Goal: Complete application form

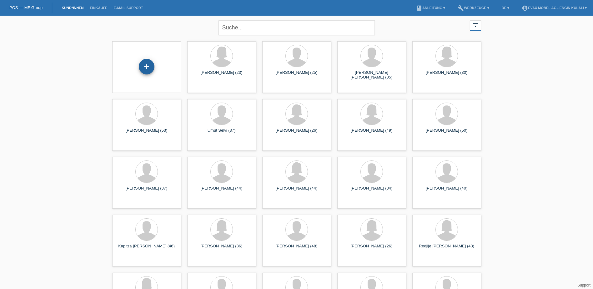
click at [150, 69] on div "+" at bounding box center [146, 66] width 15 height 11
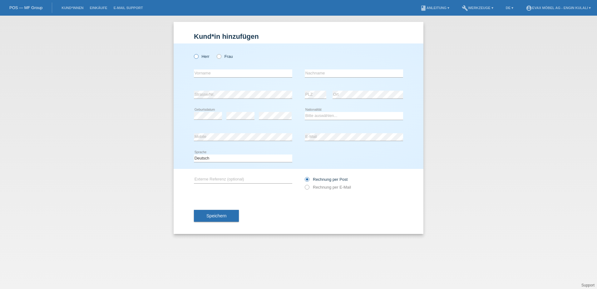
click at [193, 53] on icon at bounding box center [193, 53] width 0 height 0
click at [198, 56] on input "Herr" at bounding box center [196, 56] width 4 height 4
radio input "true"
click at [219, 73] on input "text" at bounding box center [243, 73] width 98 height 8
click at [211, 74] on input "text" at bounding box center [243, 73] width 98 height 8
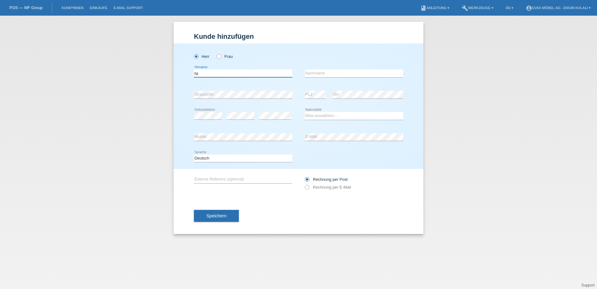
type input "N"
click at [219, 71] on input "text" at bounding box center [243, 73] width 98 height 8
type input "Nizam"
type input "Mustafi"
